Goal: Task Accomplishment & Management: Use online tool/utility

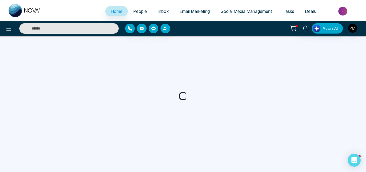
select select "*"
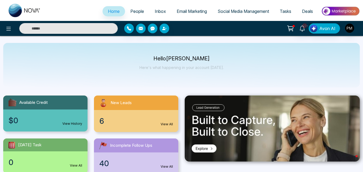
click at [244, 10] on span "Social Media Management" at bounding box center [243, 11] width 51 height 5
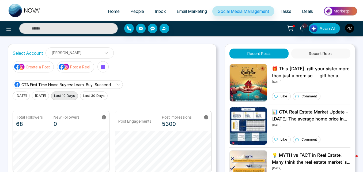
click at [50, 64] on p "Create a Post" at bounding box center [38, 67] width 24 height 6
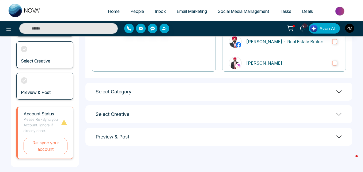
scroll to position [99, 0]
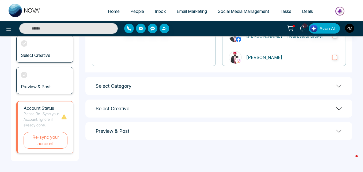
click at [160, 112] on div "Select Creative" at bounding box center [218, 108] width 267 height 18
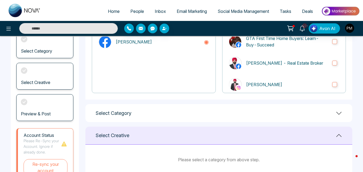
scroll to position [71, 0]
click at [211, 119] on div "Select Category" at bounding box center [218, 113] width 267 height 18
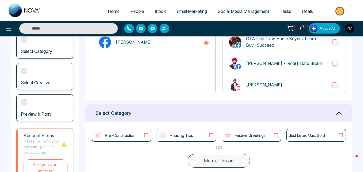
click at [189, 132] on div "Housing Tips" at bounding box center [176, 135] width 34 height 8
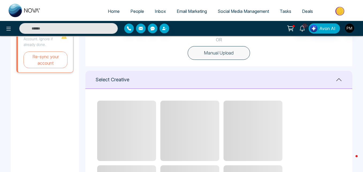
scroll to position [197, 0]
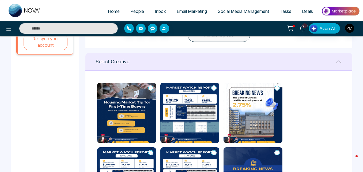
click at [151, 88] on icon at bounding box center [150, 87] width 5 height 5
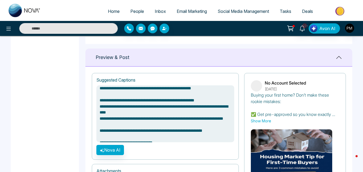
scroll to position [0, 0]
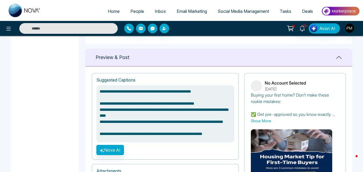
click at [174, 106] on textarea "**********" at bounding box center [165, 113] width 138 height 57
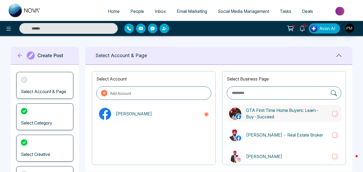
click at [263, 107] on p "GTA First Time Home Buyers: Learn-Buy-Succeed" at bounding box center [287, 113] width 82 height 13
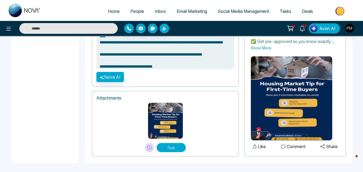
scroll to position [412, 0]
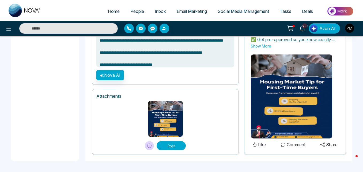
click at [175, 142] on button "Post" at bounding box center [171, 145] width 29 height 9
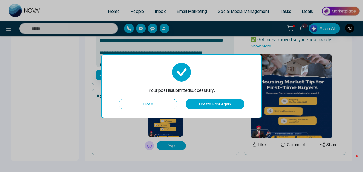
type textarea "**********"
click at [161, 105] on button "Close" at bounding box center [148, 104] width 59 height 11
